Goal: Task Accomplishment & Management: Use online tool/utility

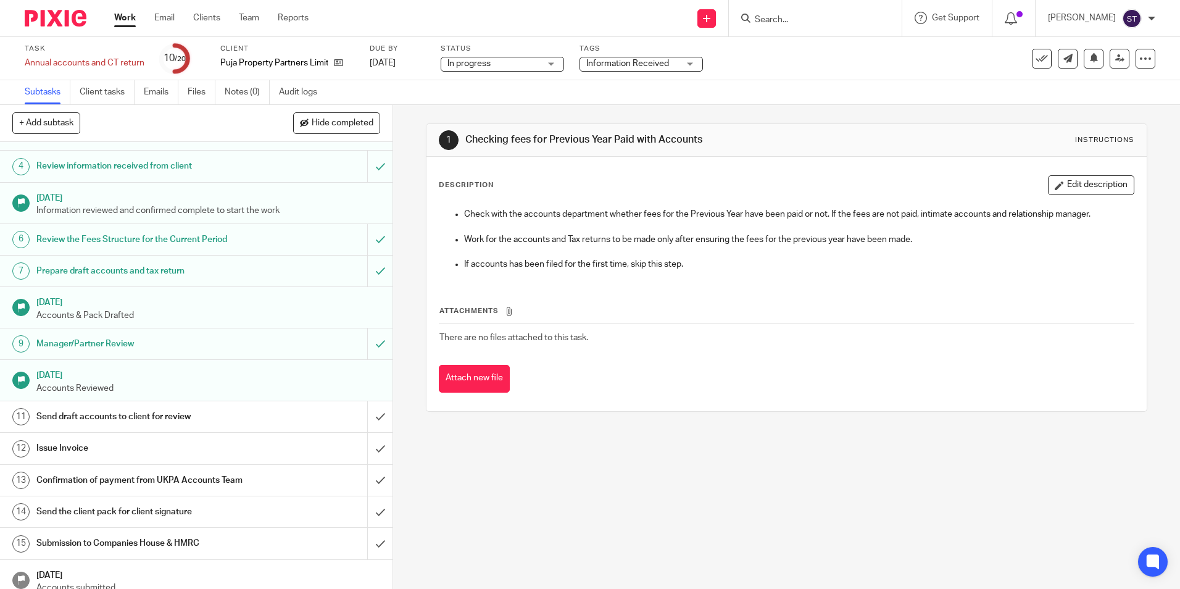
scroll to position [247, 0]
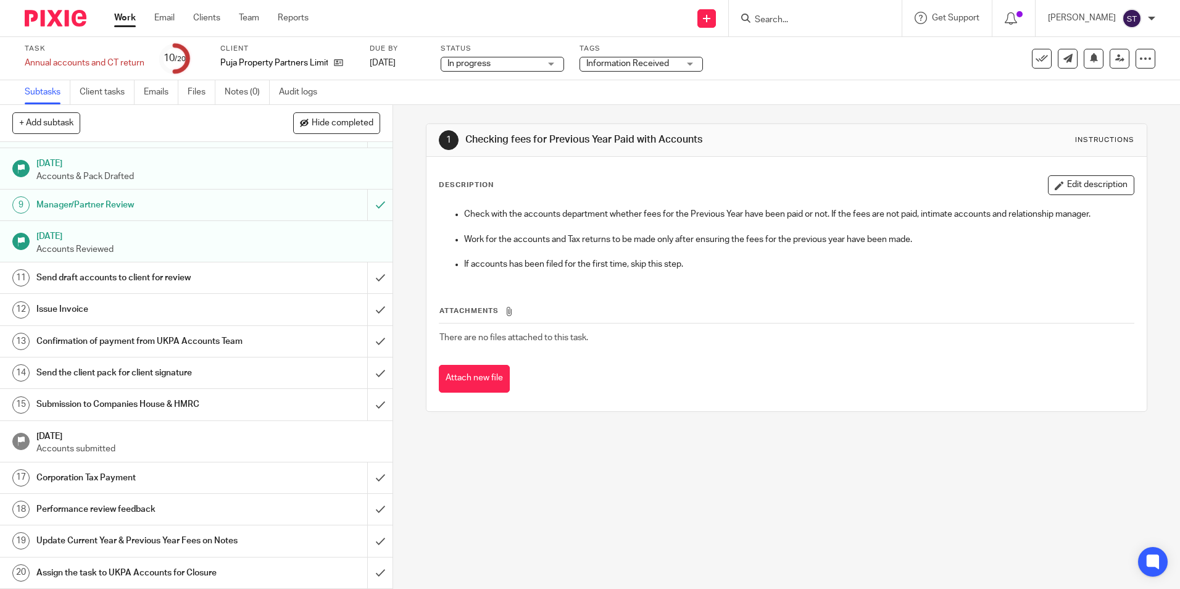
click at [73, 269] on h1 "Send draft accounts to client for review" at bounding box center [142, 278] width 212 height 19
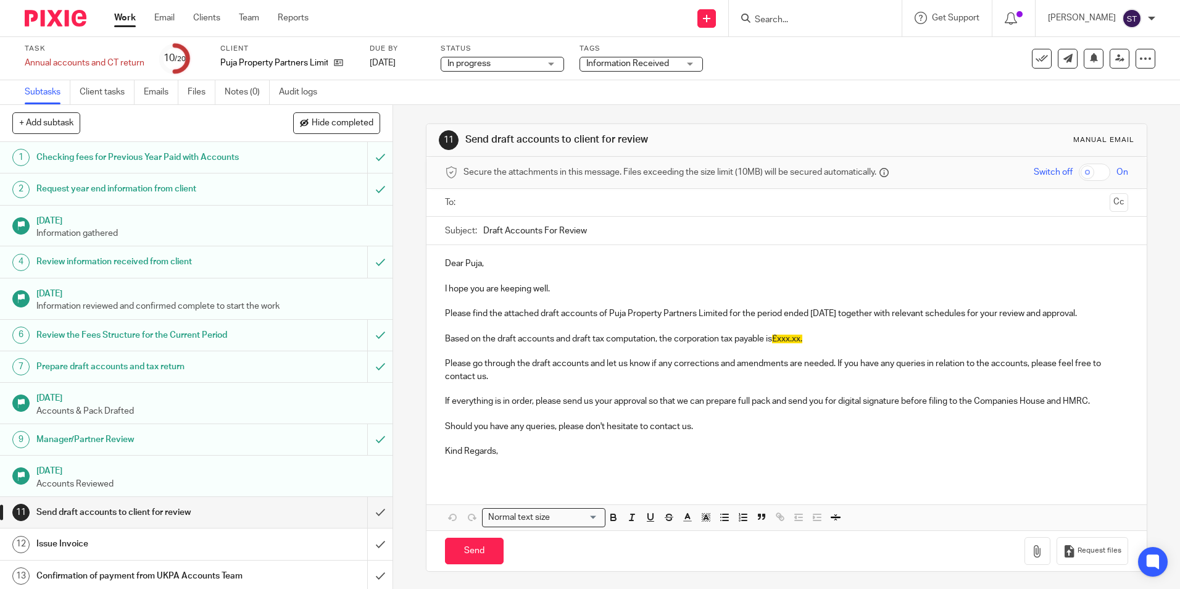
click at [503, 322] on p at bounding box center [786, 326] width 683 height 12
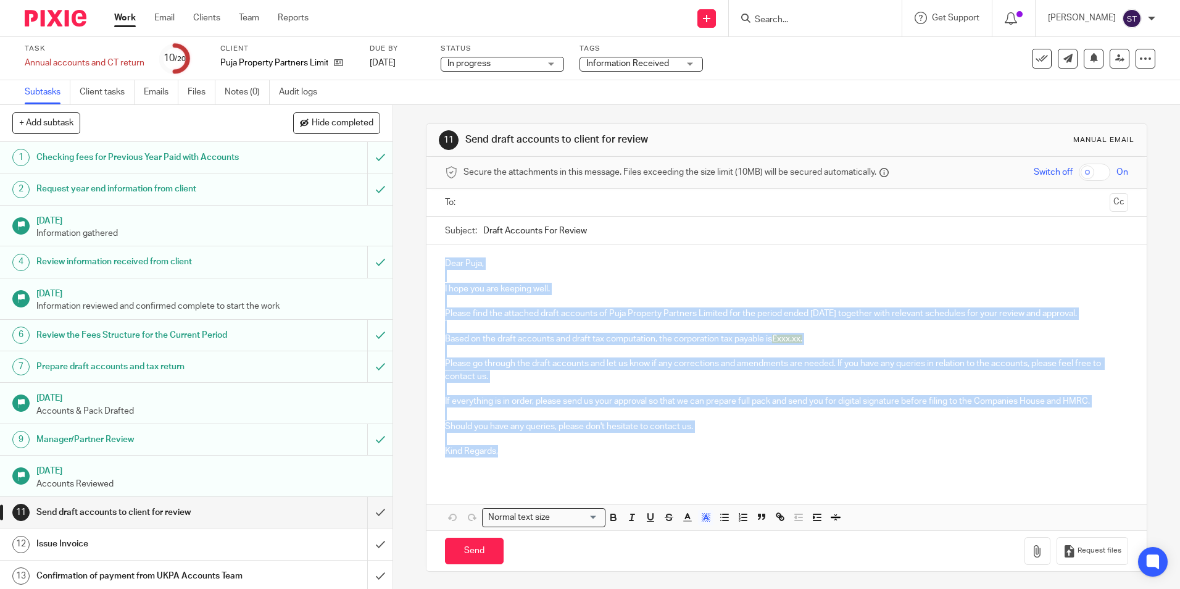
drag, startPoint x: 440, startPoint y: 259, endPoint x: 509, endPoint y: 453, distance: 205.8
click at [509, 453] on div "Dear Puja, I hope you are keeping well. Please find the attached draft accounts…" at bounding box center [787, 362] width 720 height 235
copy div "Dear Puja, I hope you are keeping well. Please find the attached draft accounts…"
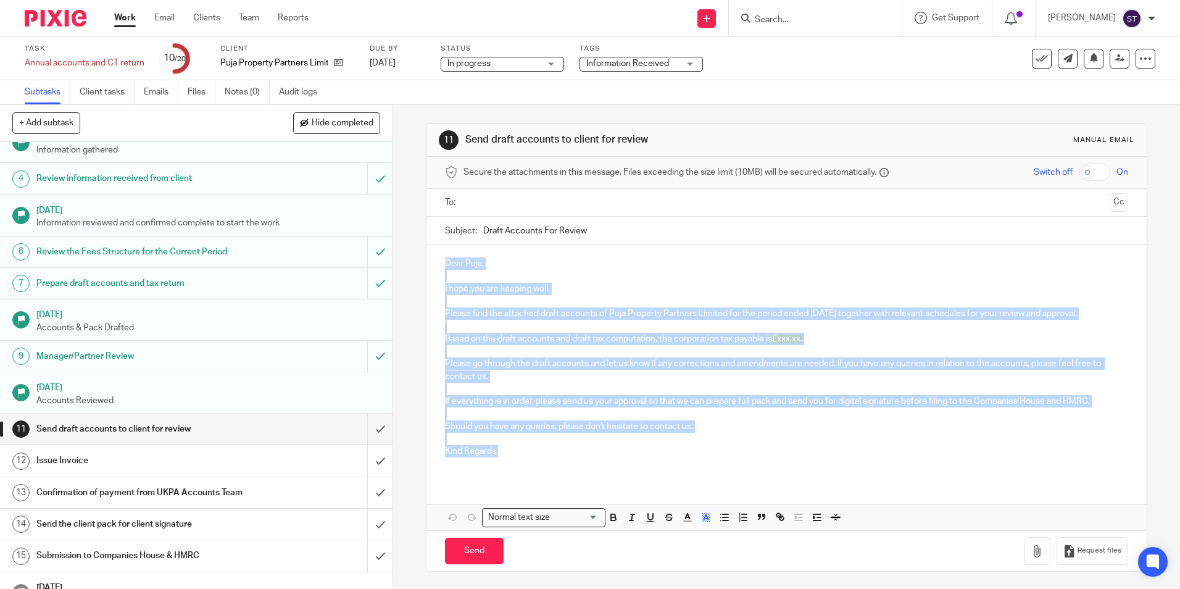
scroll to position [247, 0]
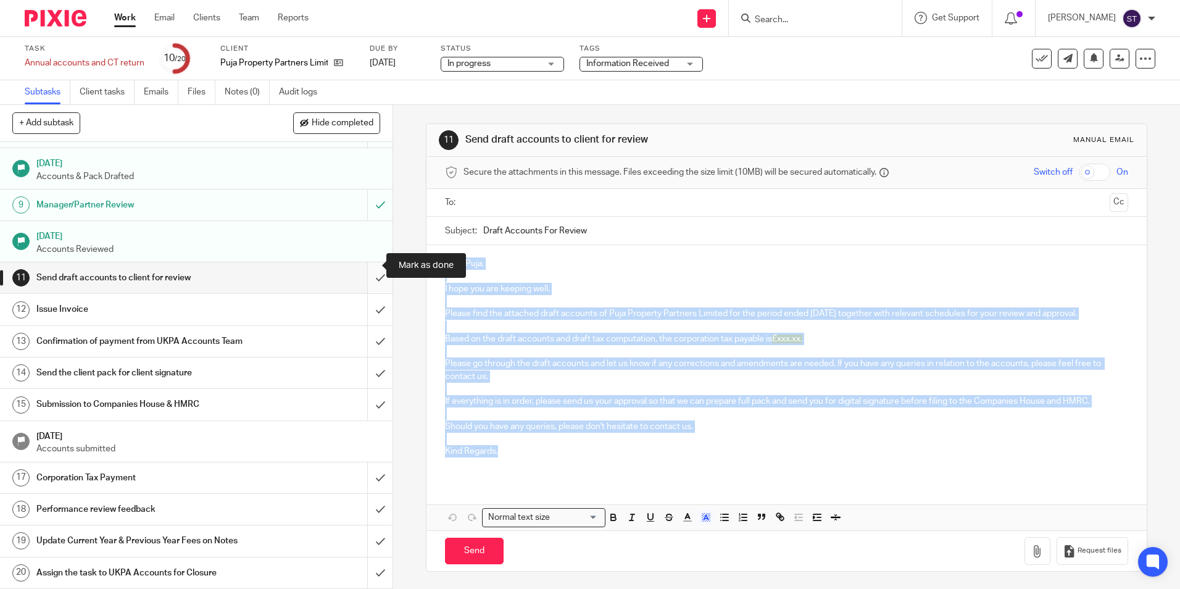
click at [370, 262] on input "submit" at bounding box center [196, 277] width 393 height 31
